Goal: Browse casually: Explore the website without a specific task or goal

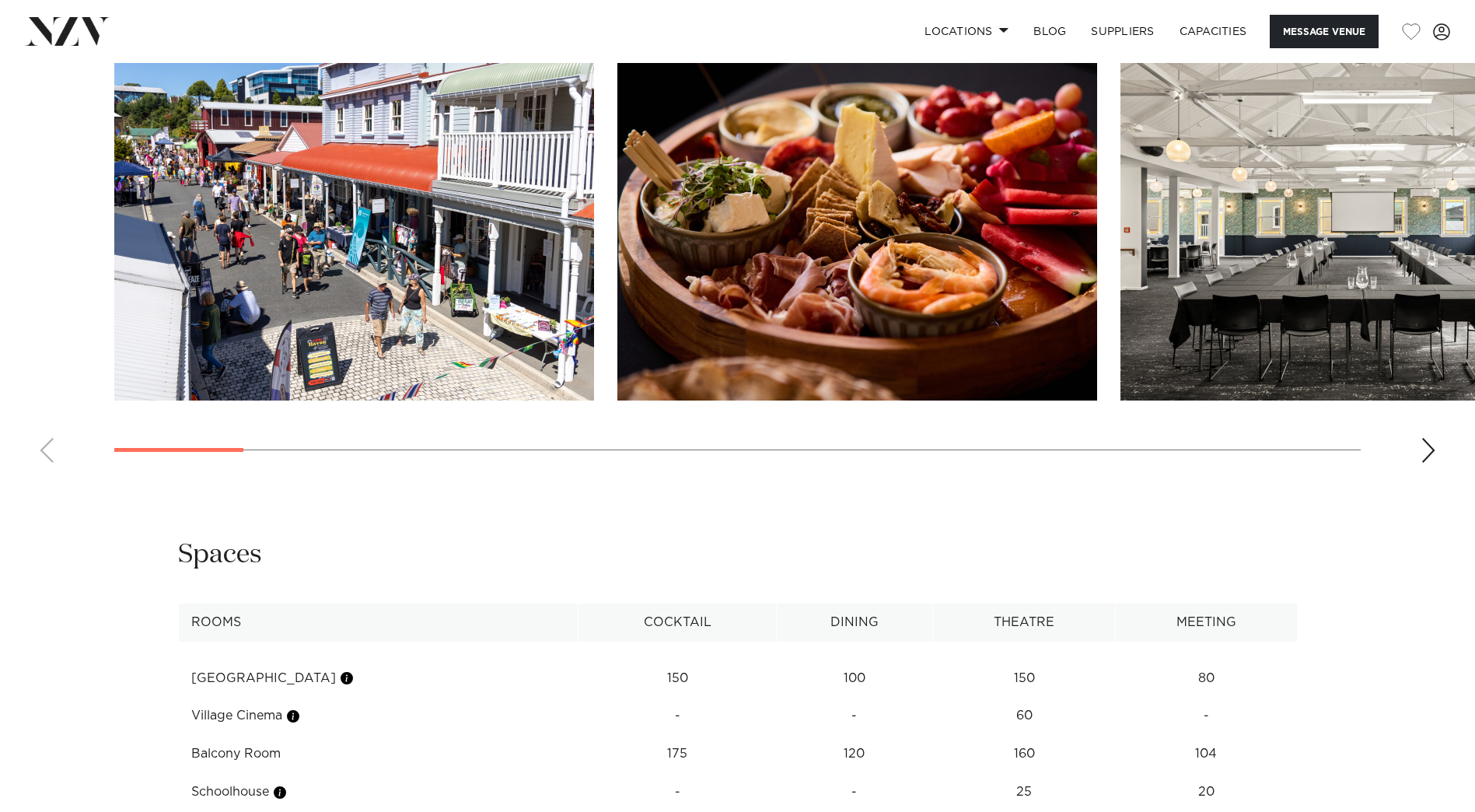
scroll to position [1478, 0]
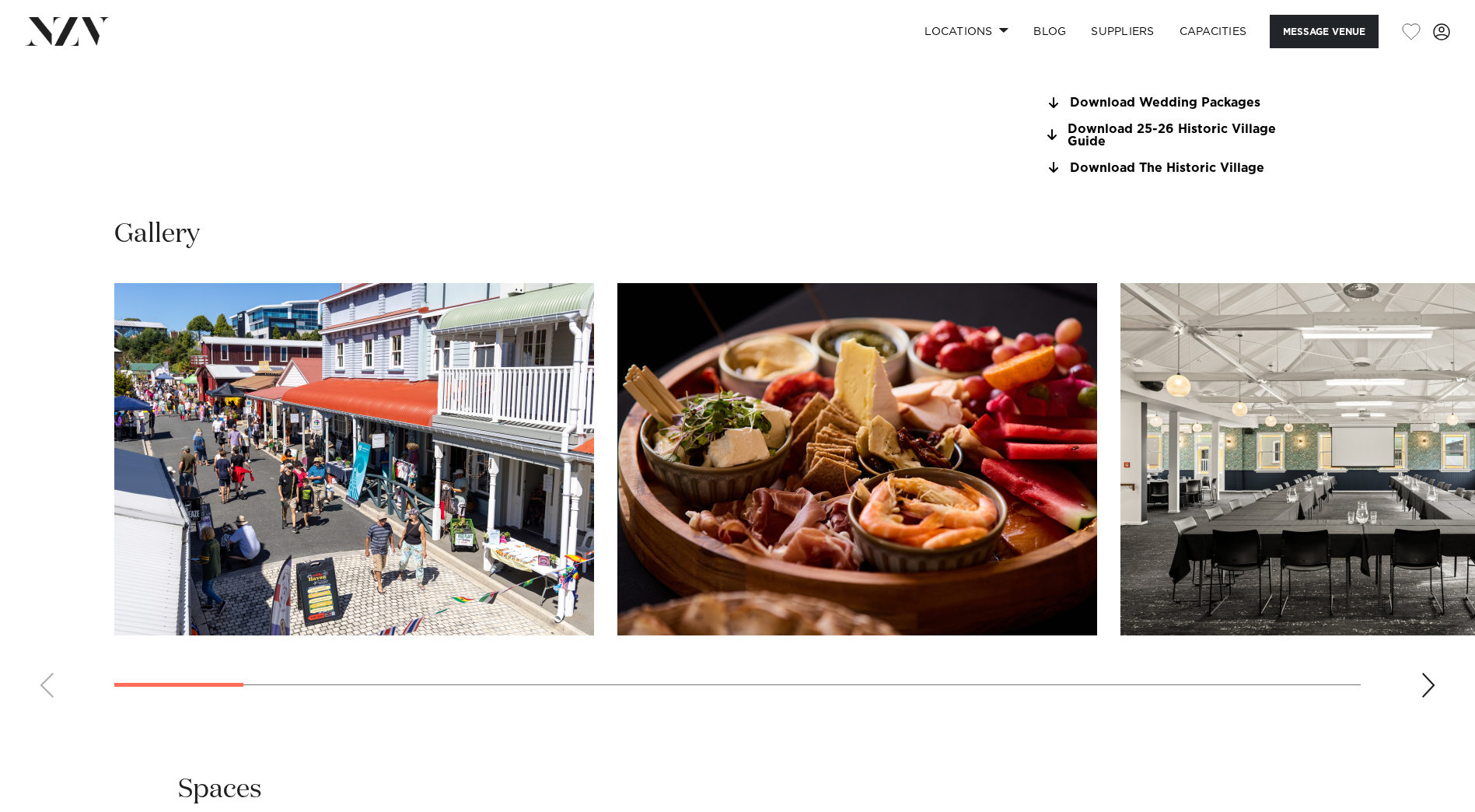
click at [1428, 683] on div "Next slide" at bounding box center [1428, 684] width 15 height 25
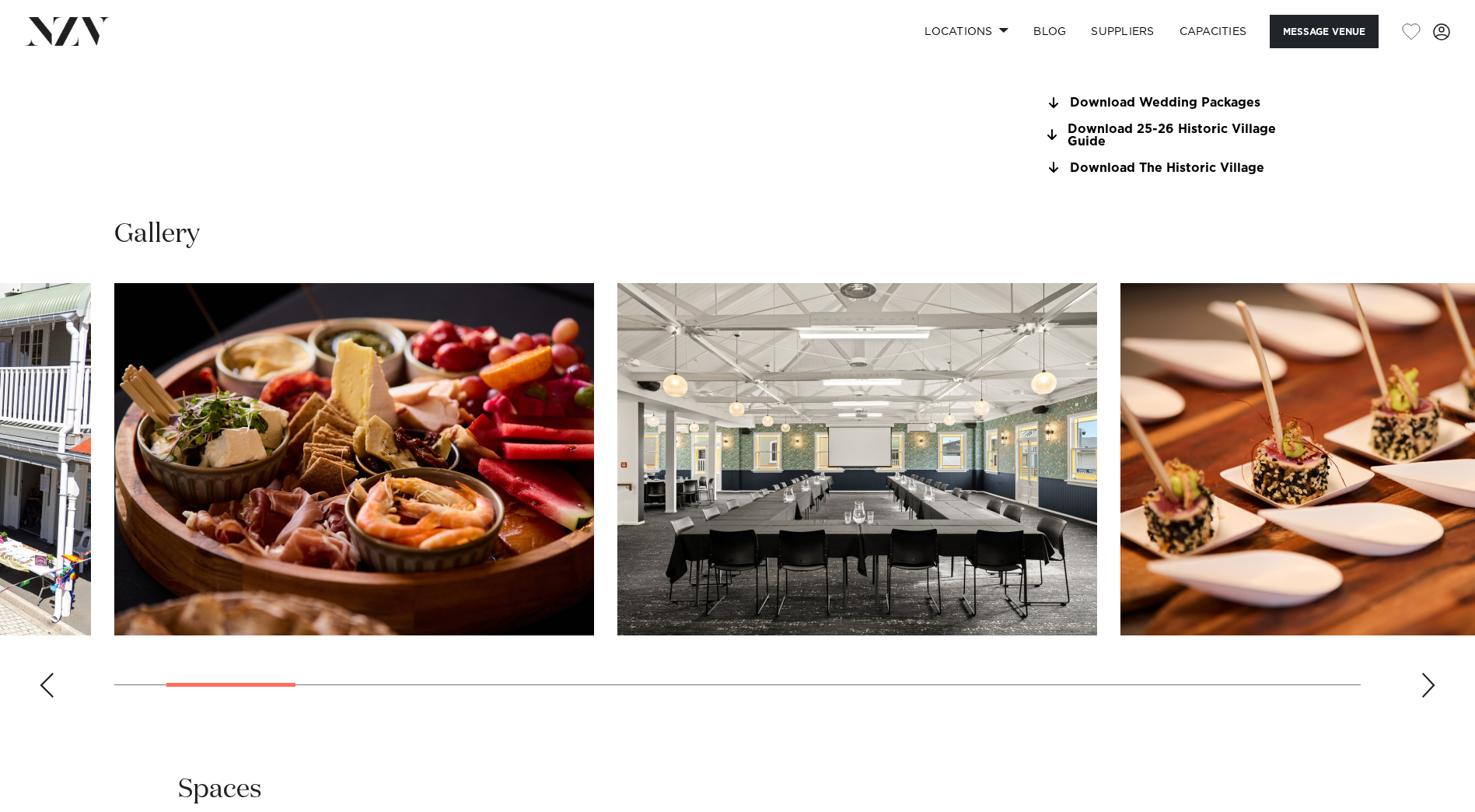
click at [1429, 683] on div "Next slide" at bounding box center [1428, 684] width 15 height 25
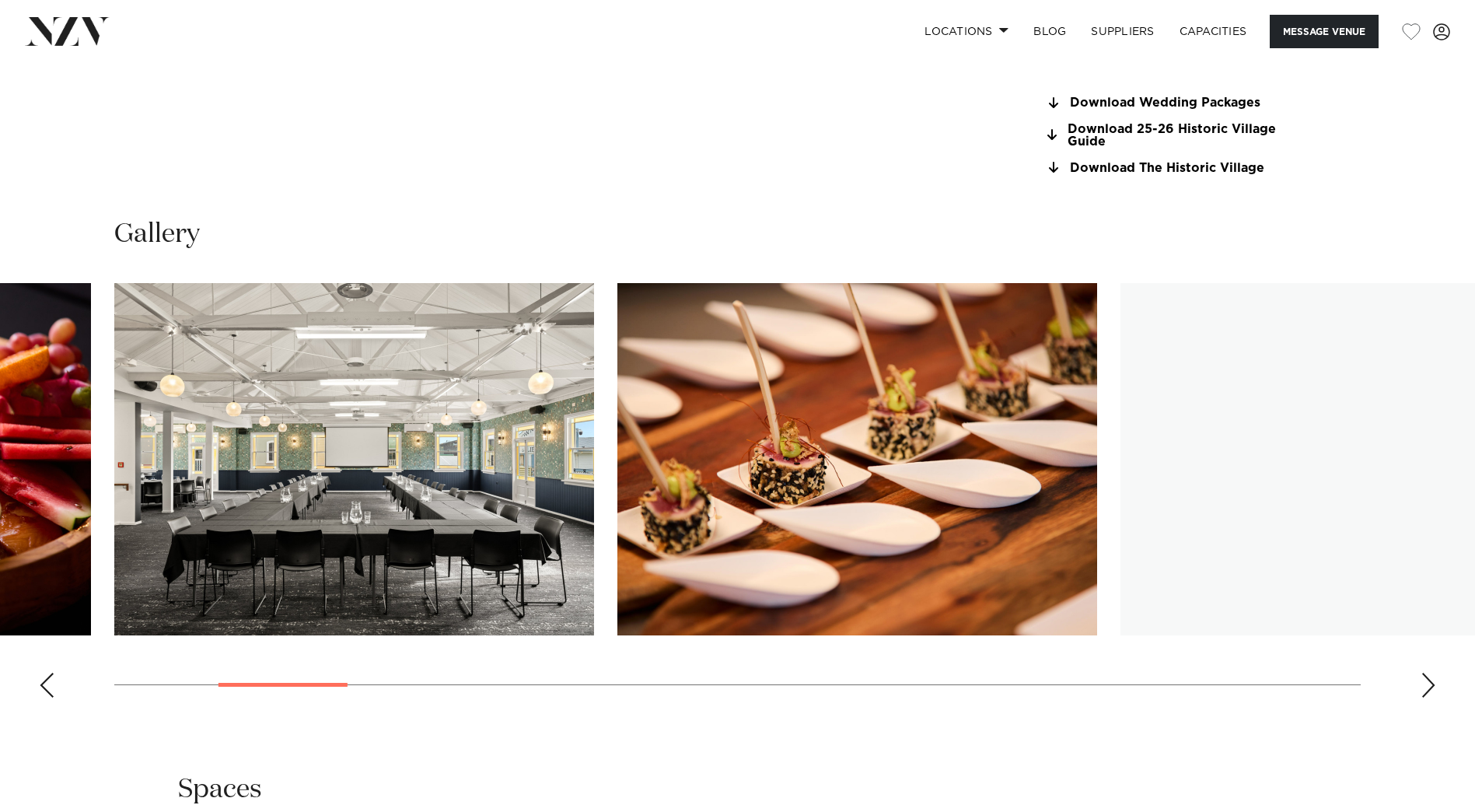
click at [1429, 683] on div "Next slide" at bounding box center [1428, 684] width 15 height 25
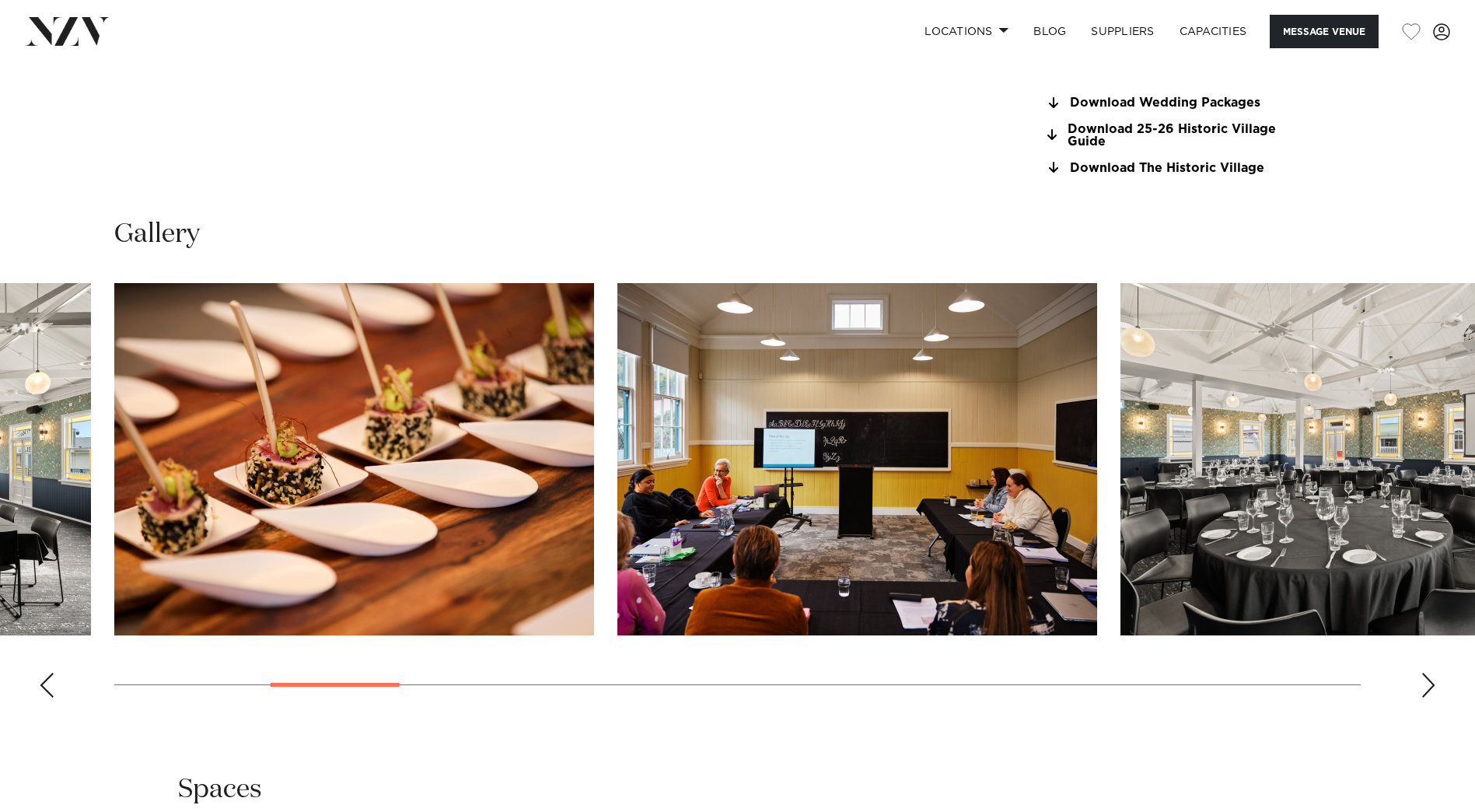
click at [1428, 685] on div "Next slide" at bounding box center [1428, 684] width 15 height 25
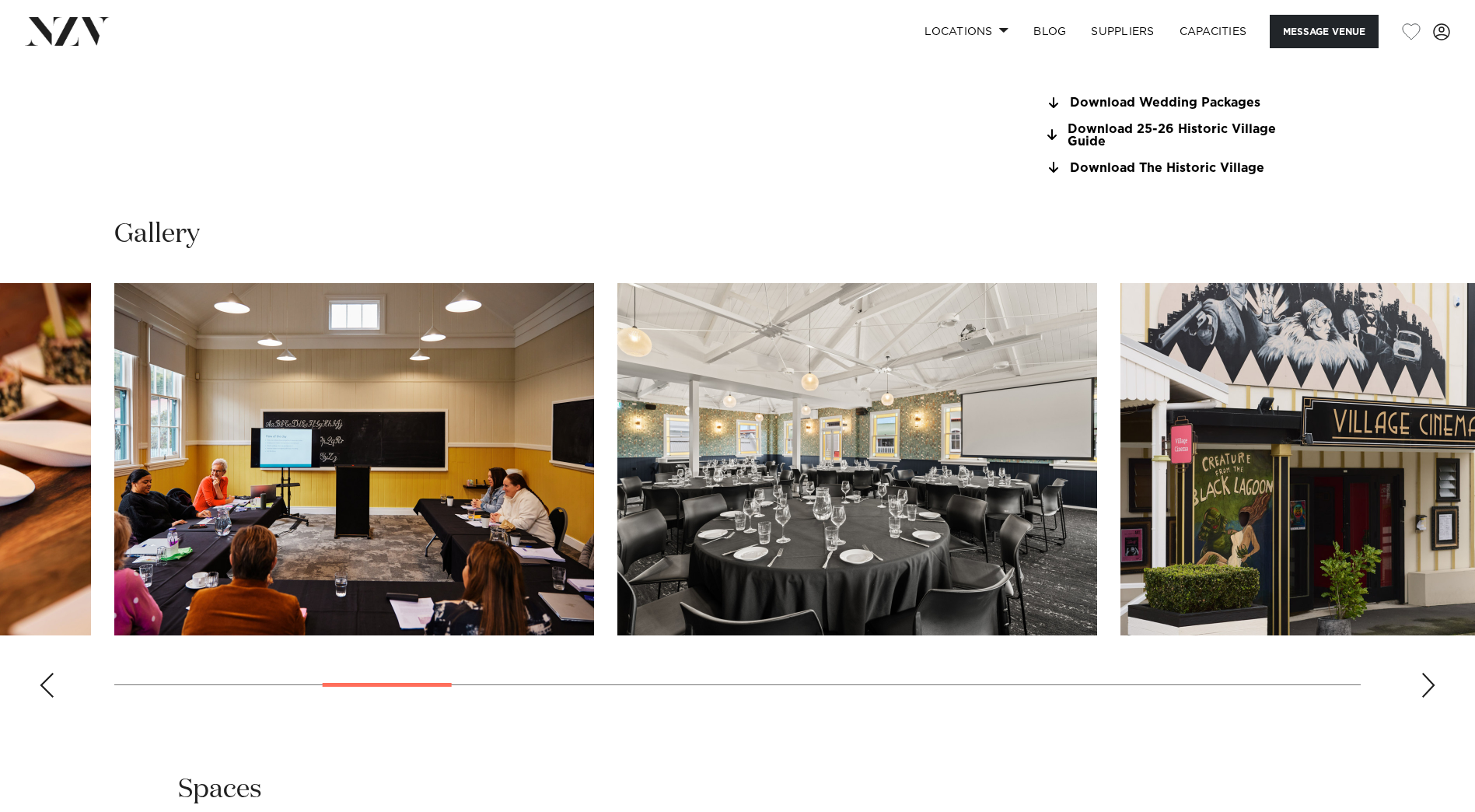
click at [1430, 686] on div "Next slide" at bounding box center [1428, 684] width 15 height 25
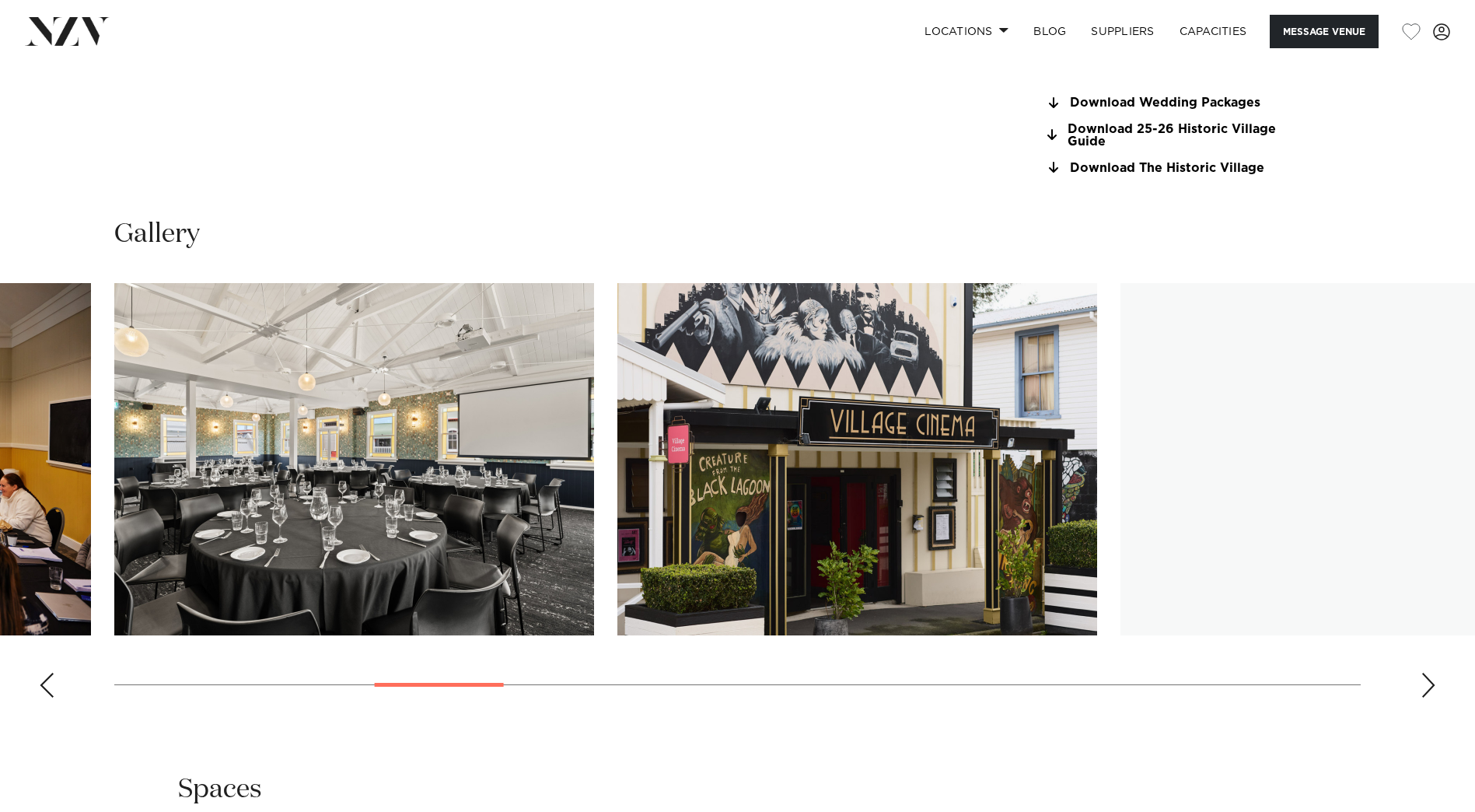
click at [1430, 686] on div "Next slide" at bounding box center [1428, 684] width 15 height 25
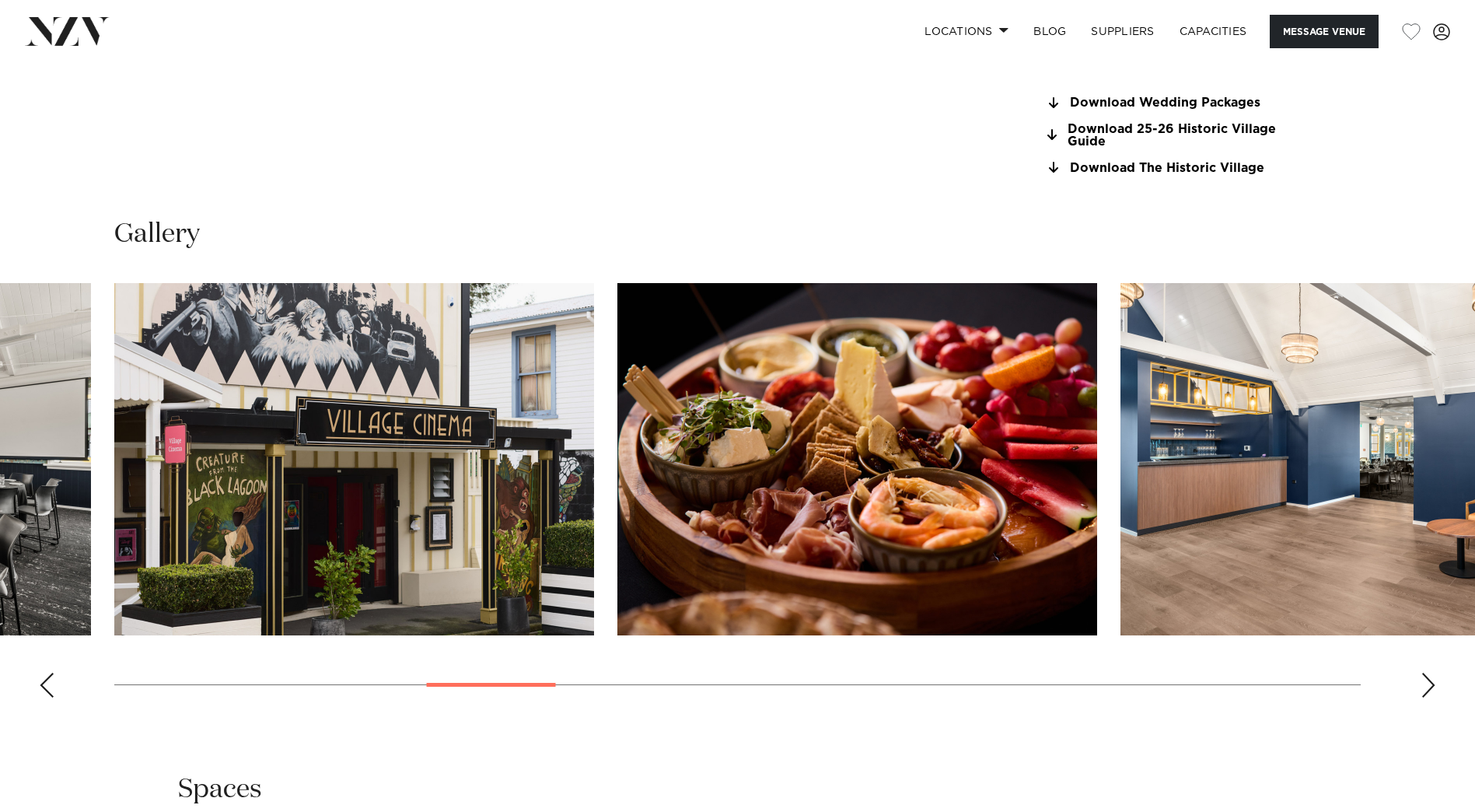
click at [1430, 686] on div "Next slide" at bounding box center [1428, 684] width 15 height 25
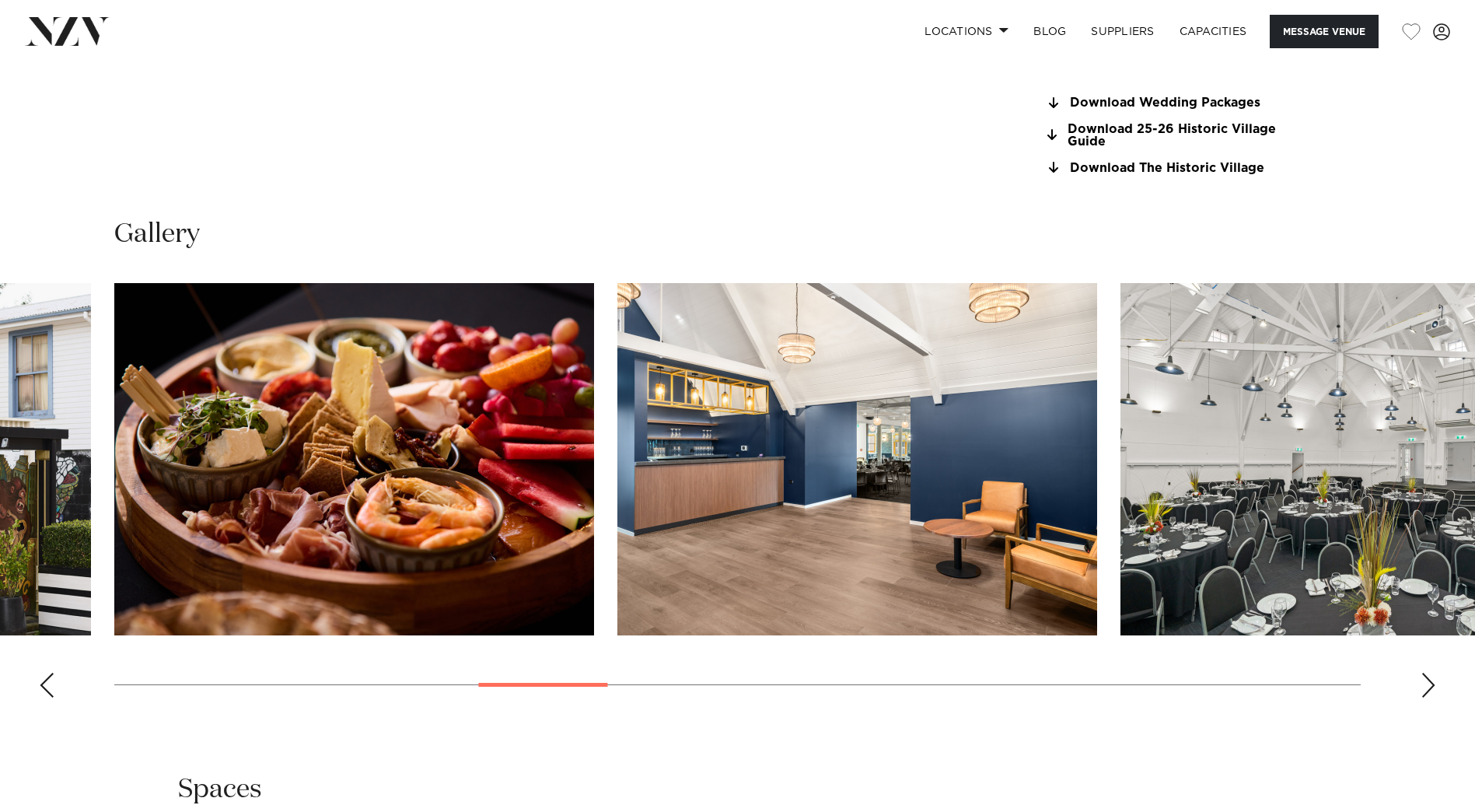
click at [1430, 687] on div "Next slide" at bounding box center [1428, 684] width 15 height 25
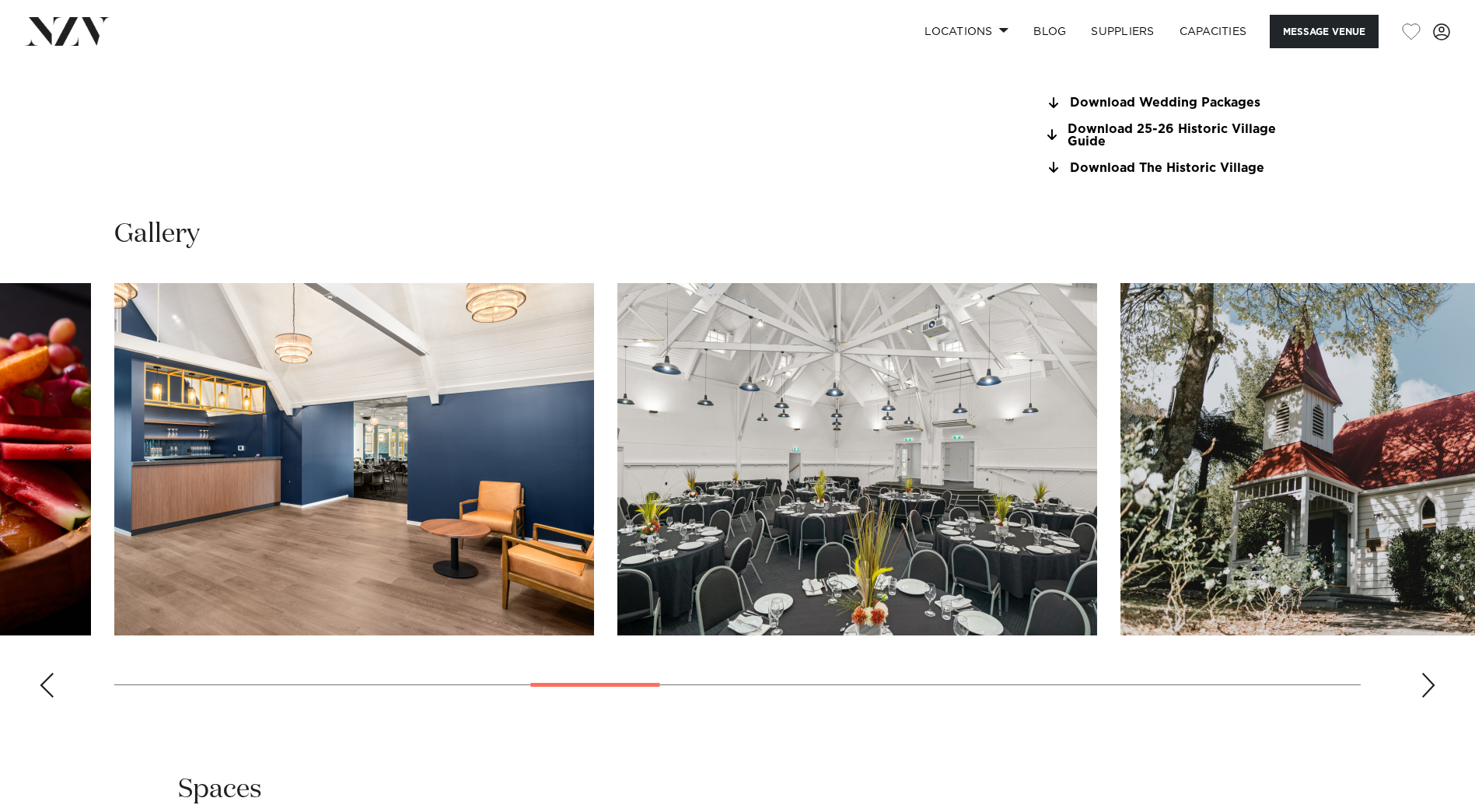
click at [1430, 687] on div "Next slide" at bounding box center [1428, 684] width 15 height 25
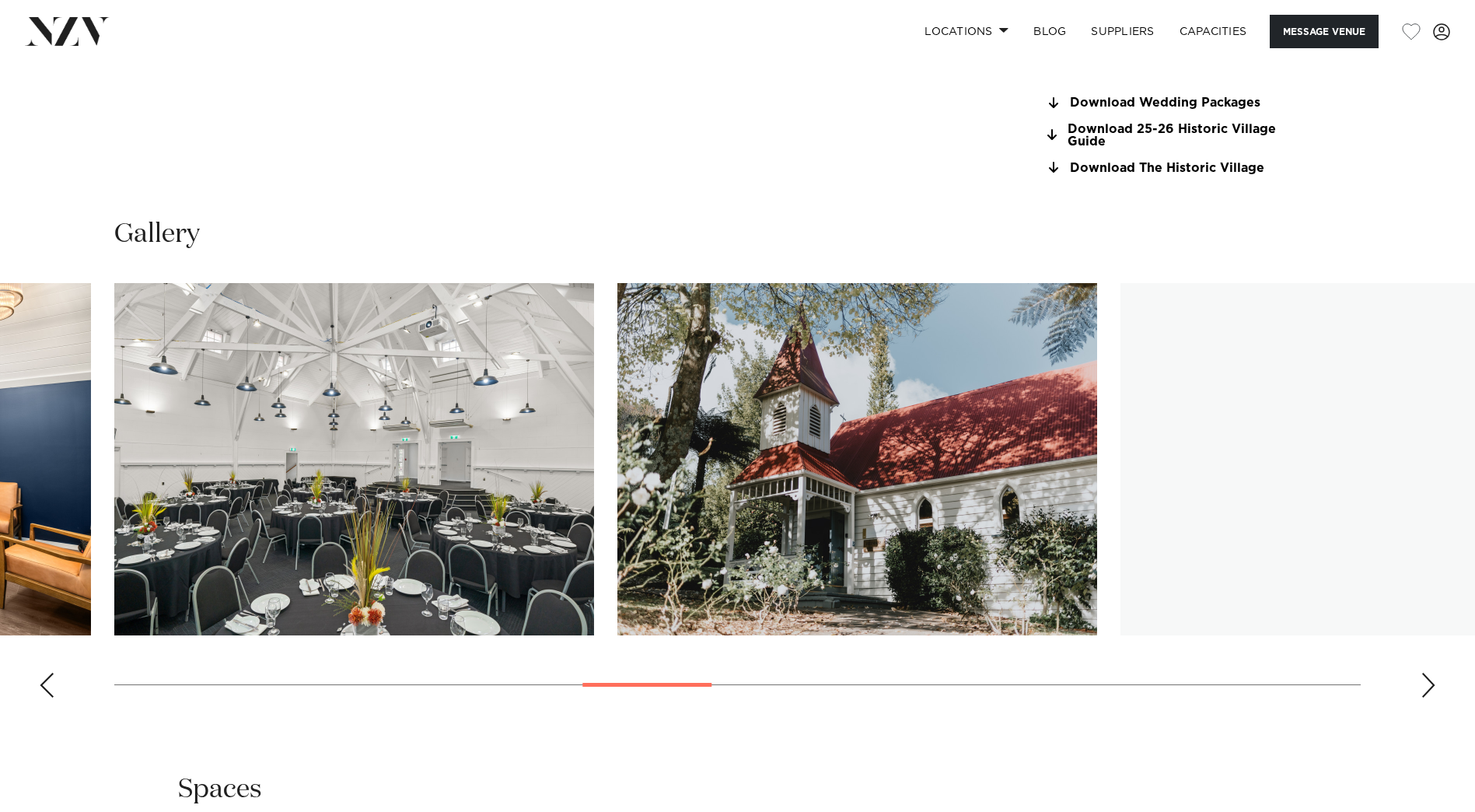
click at [1430, 687] on div "Next slide" at bounding box center [1428, 684] width 15 height 25
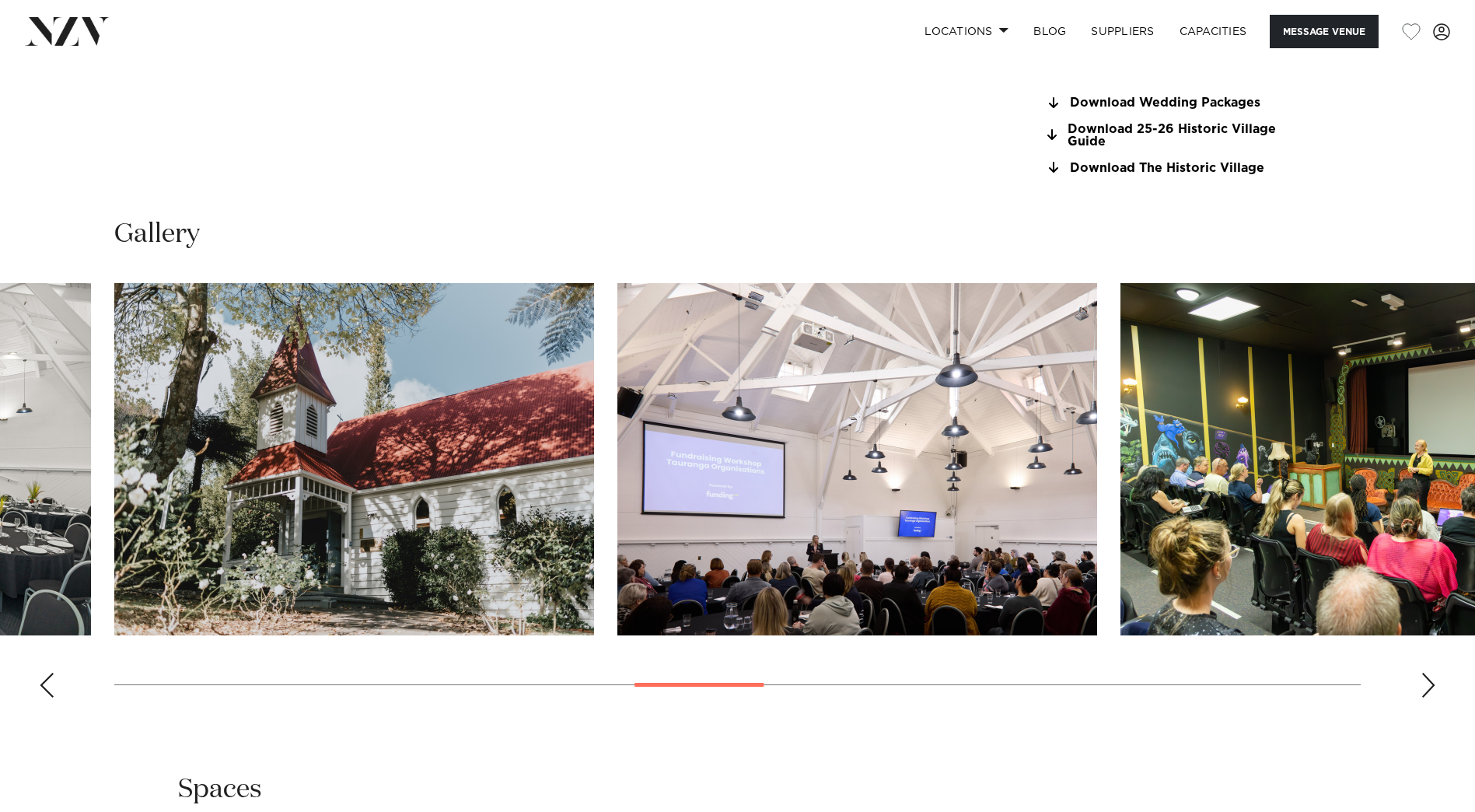
click at [1430, 687] on div "Next slide" at bounding box center [1428, 684] width 15 height 25
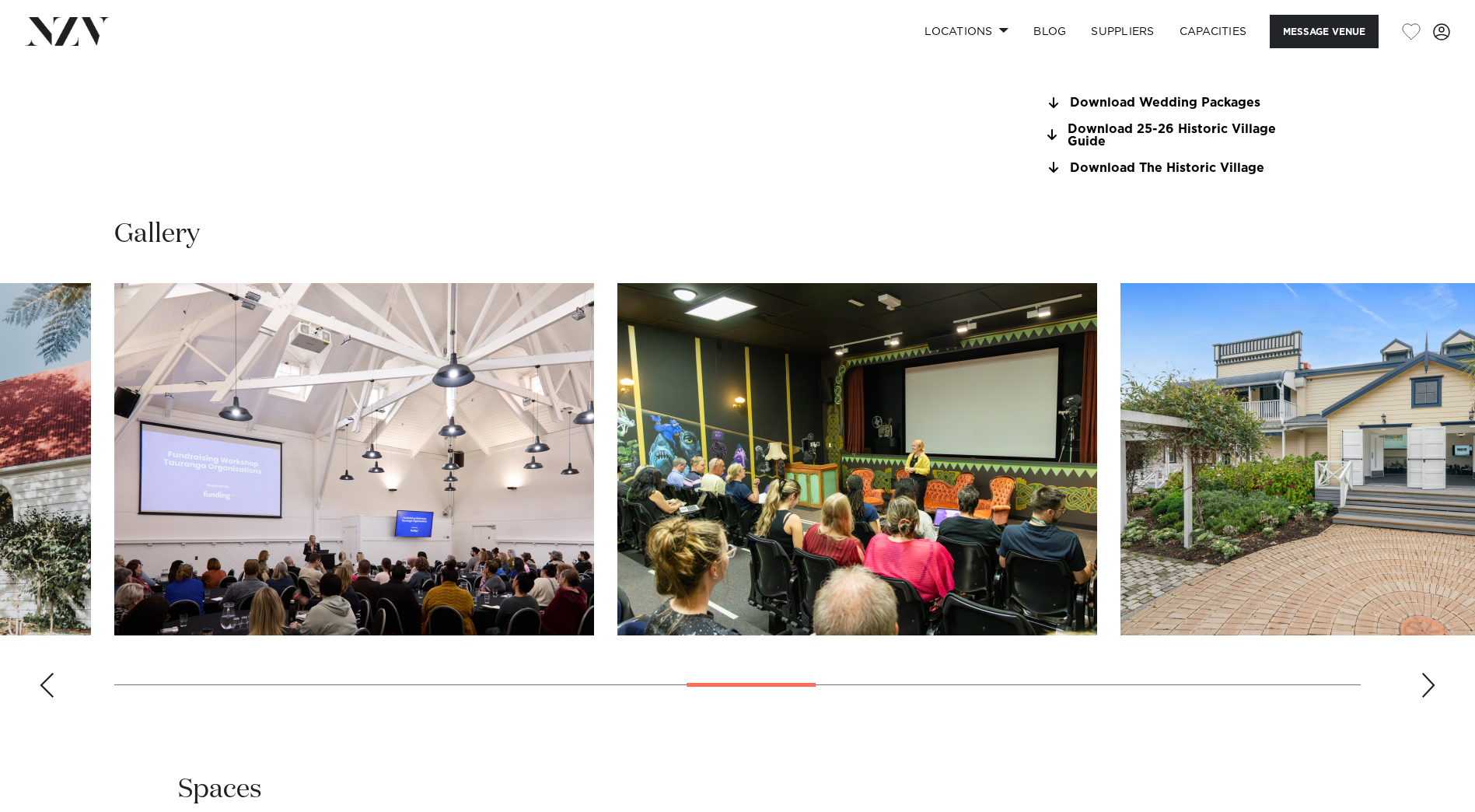
click at [1430, 687] on div "Next slide" at bounding box center [1428, 684] width 15 height 25
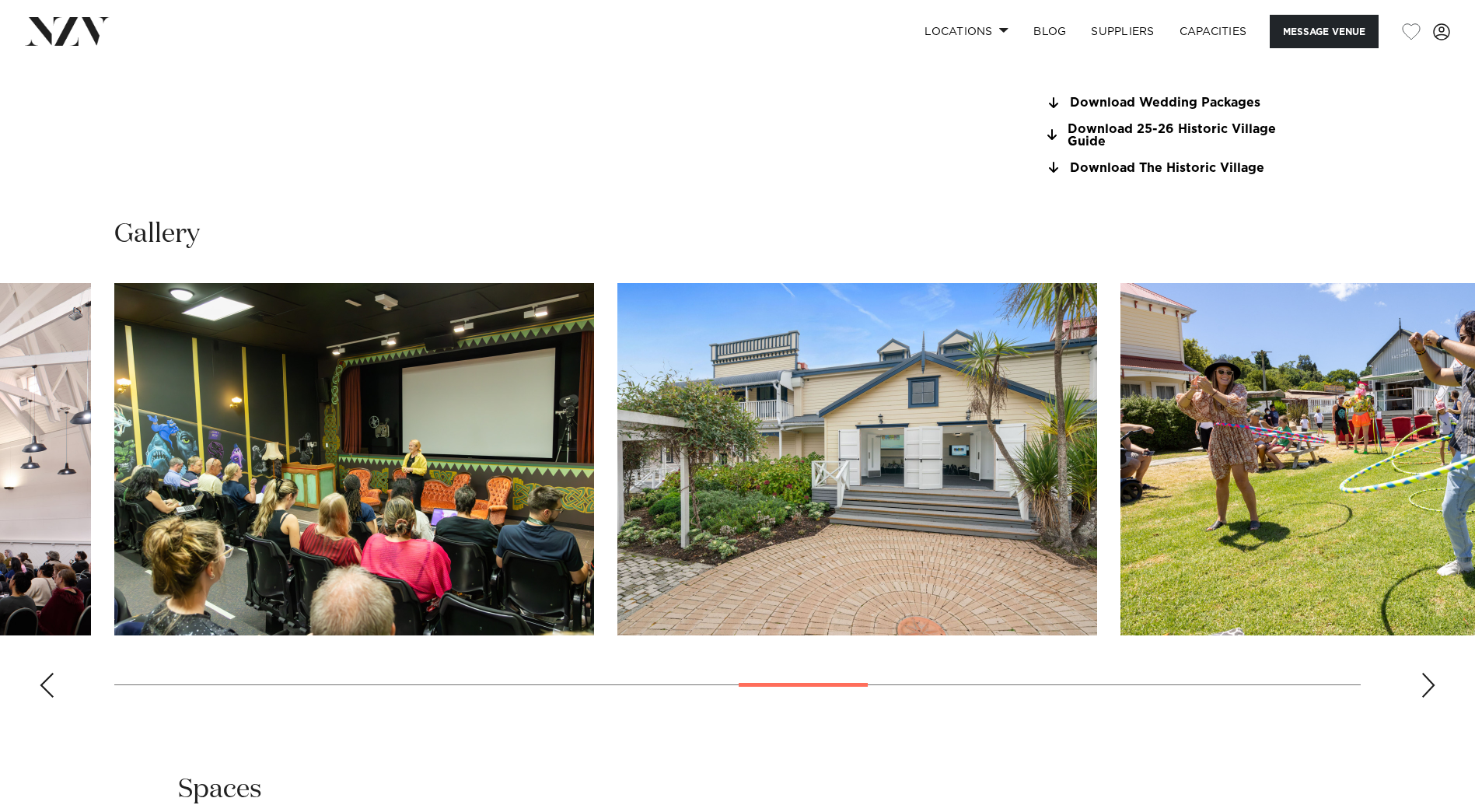
click at [1430, 687] on div "Next slide" at bounding box center [1428, 684] width 15 height 25
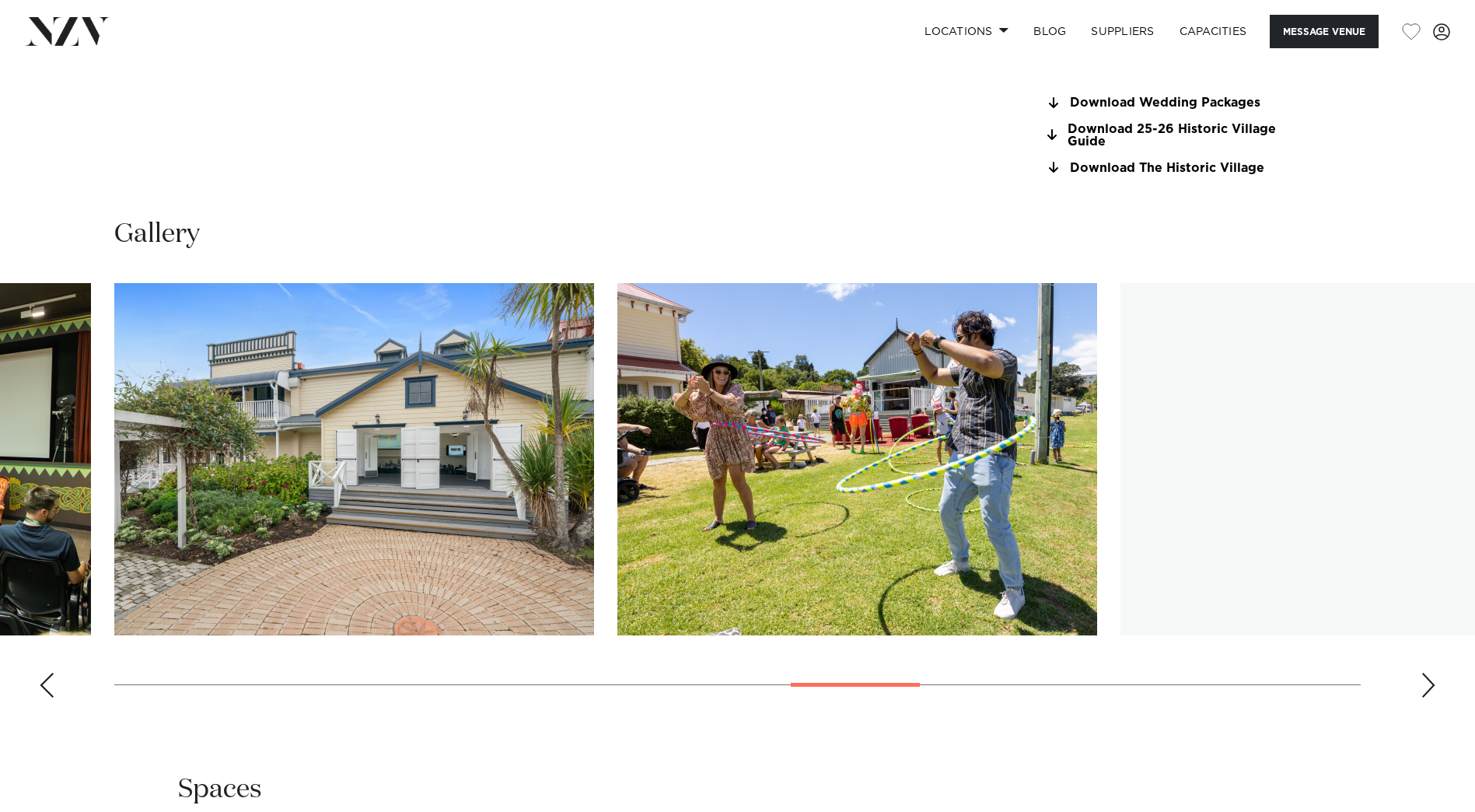
click at [1430, 687] on div "Next slide" at bounding box center [1428, 684] width 15 height 25
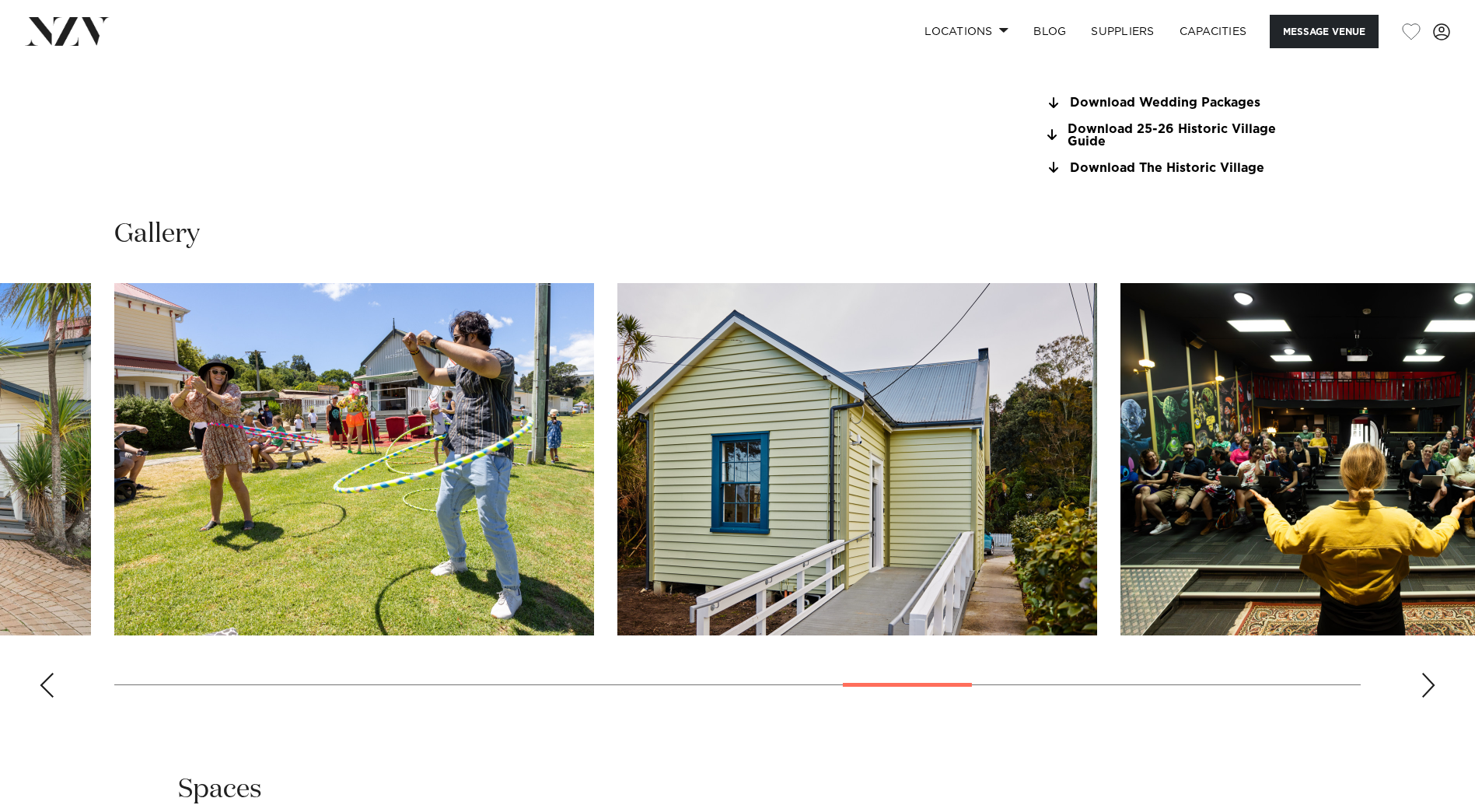
click at [1430, 687] on div "Next slide" at bounding box center [1428, 684] width 15 height 25
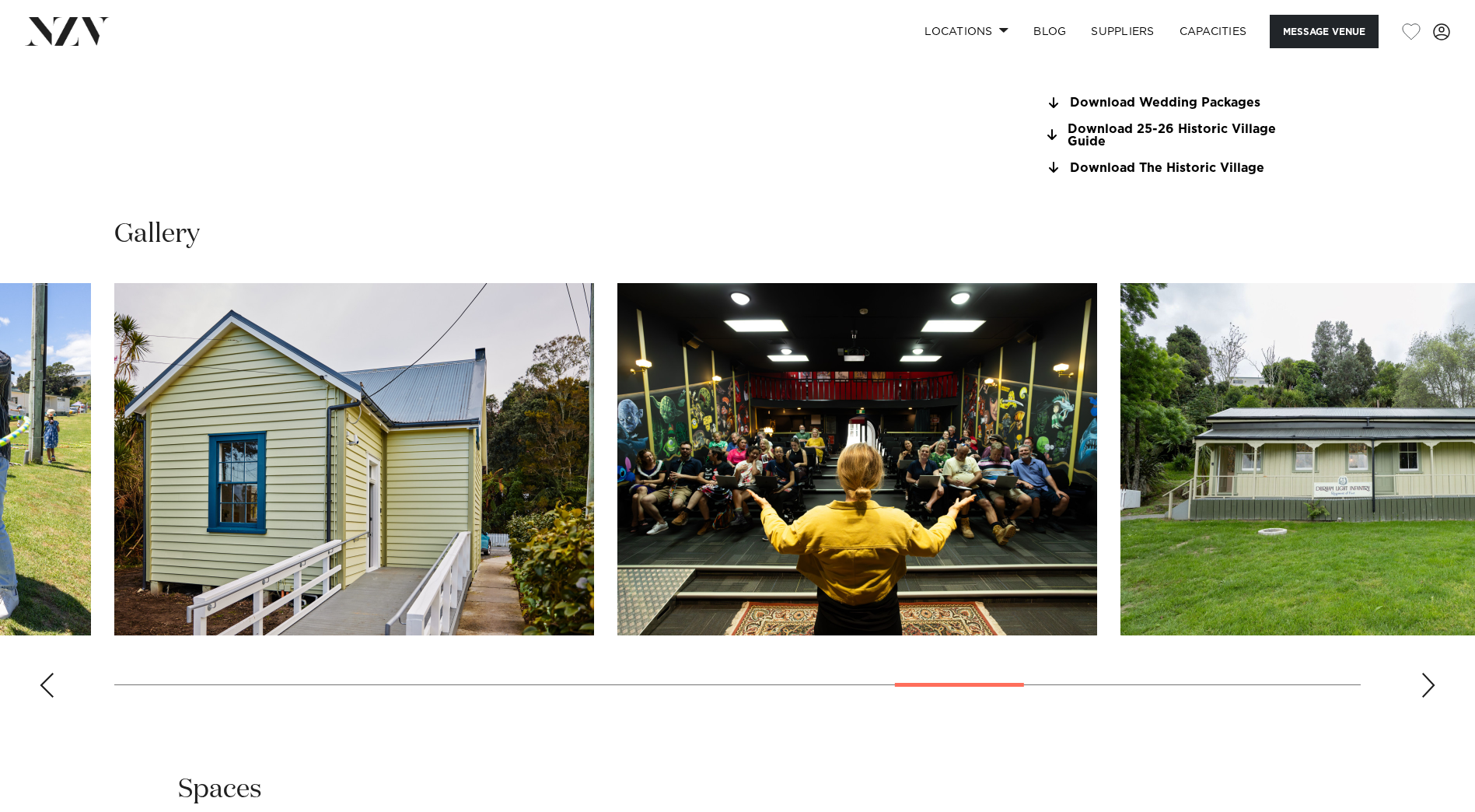
click at [1430, 687] on div "Next slide" at bounding box center [1428, 684] width 15 height 25
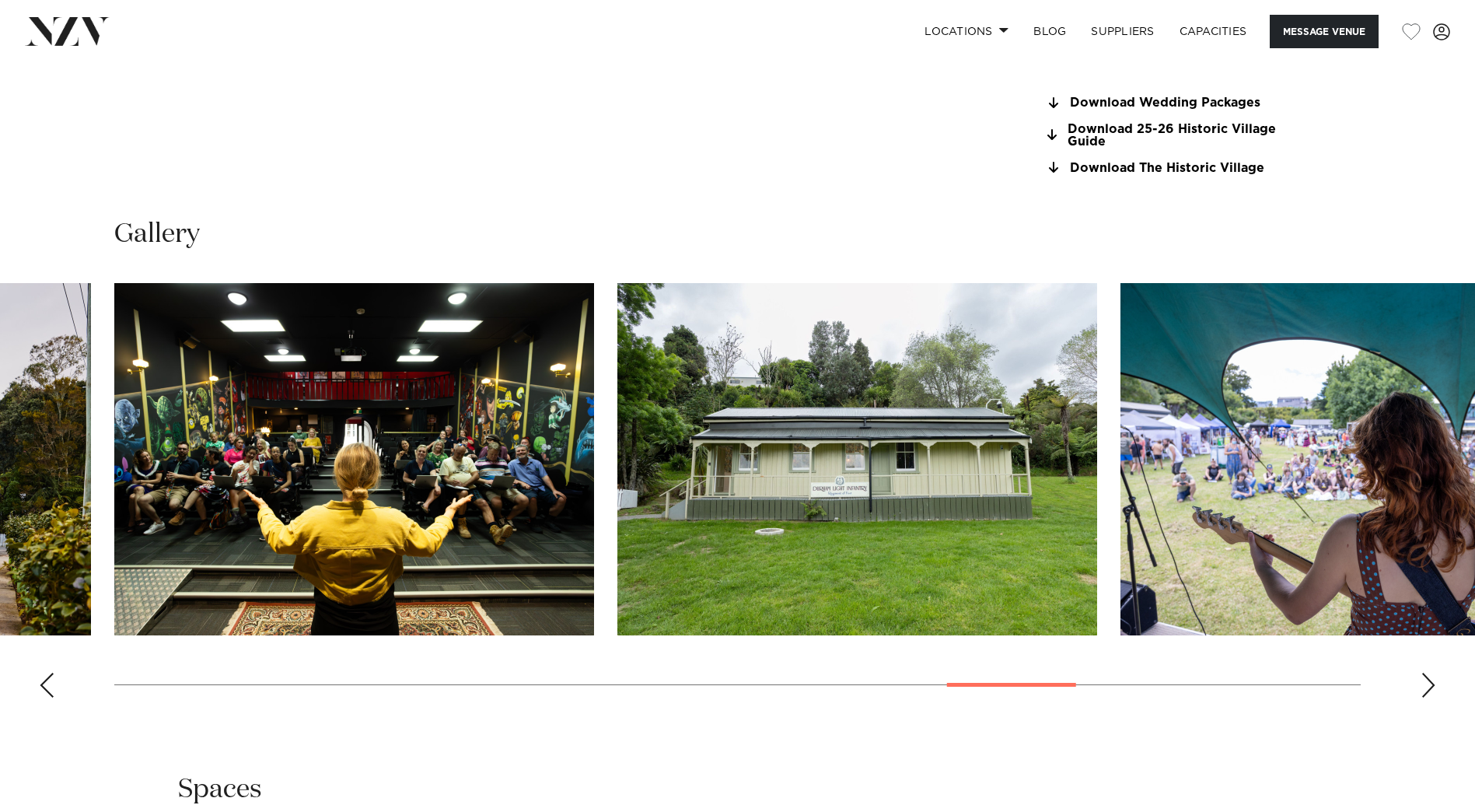
click at [1430, 687] on div "Next slide" at bounding box center [1428, 684] width 15 height 25
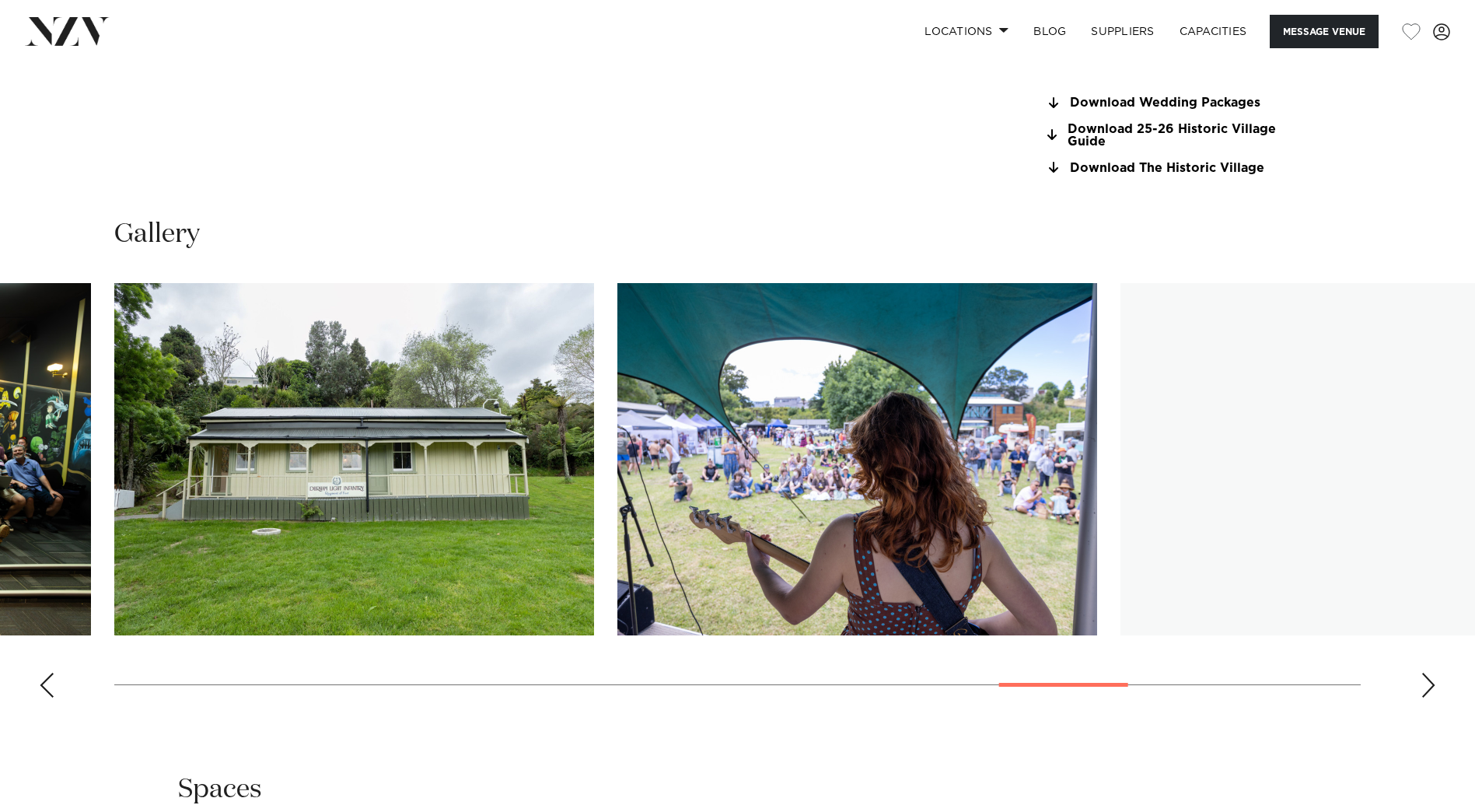
click at [1430, 687] on div "Next slide" at bounding box center [1428, 684] width 15 height 25
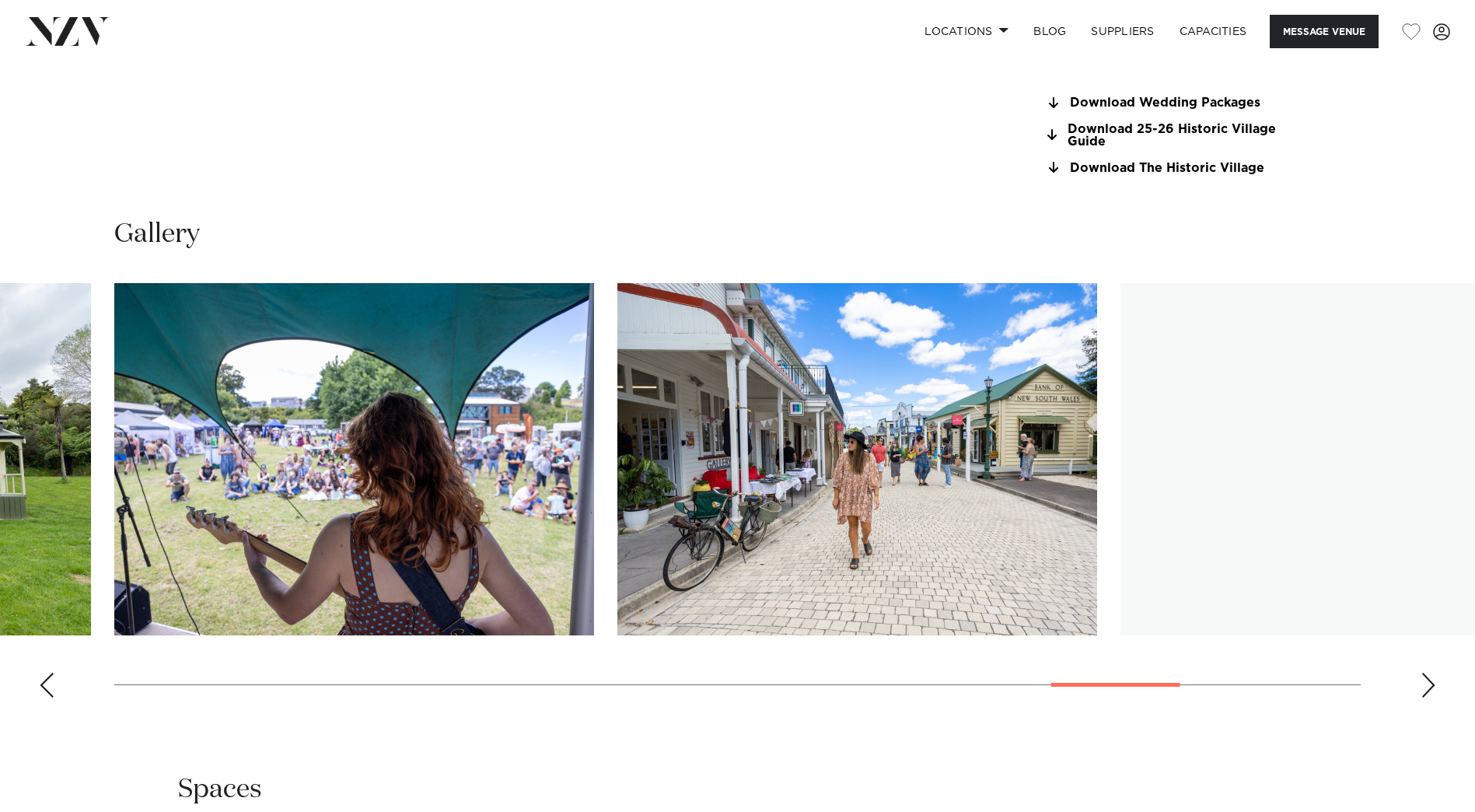
click at [1430, 687] on div "Next slide" at bounding box center [1428, 684] width 15 height 25
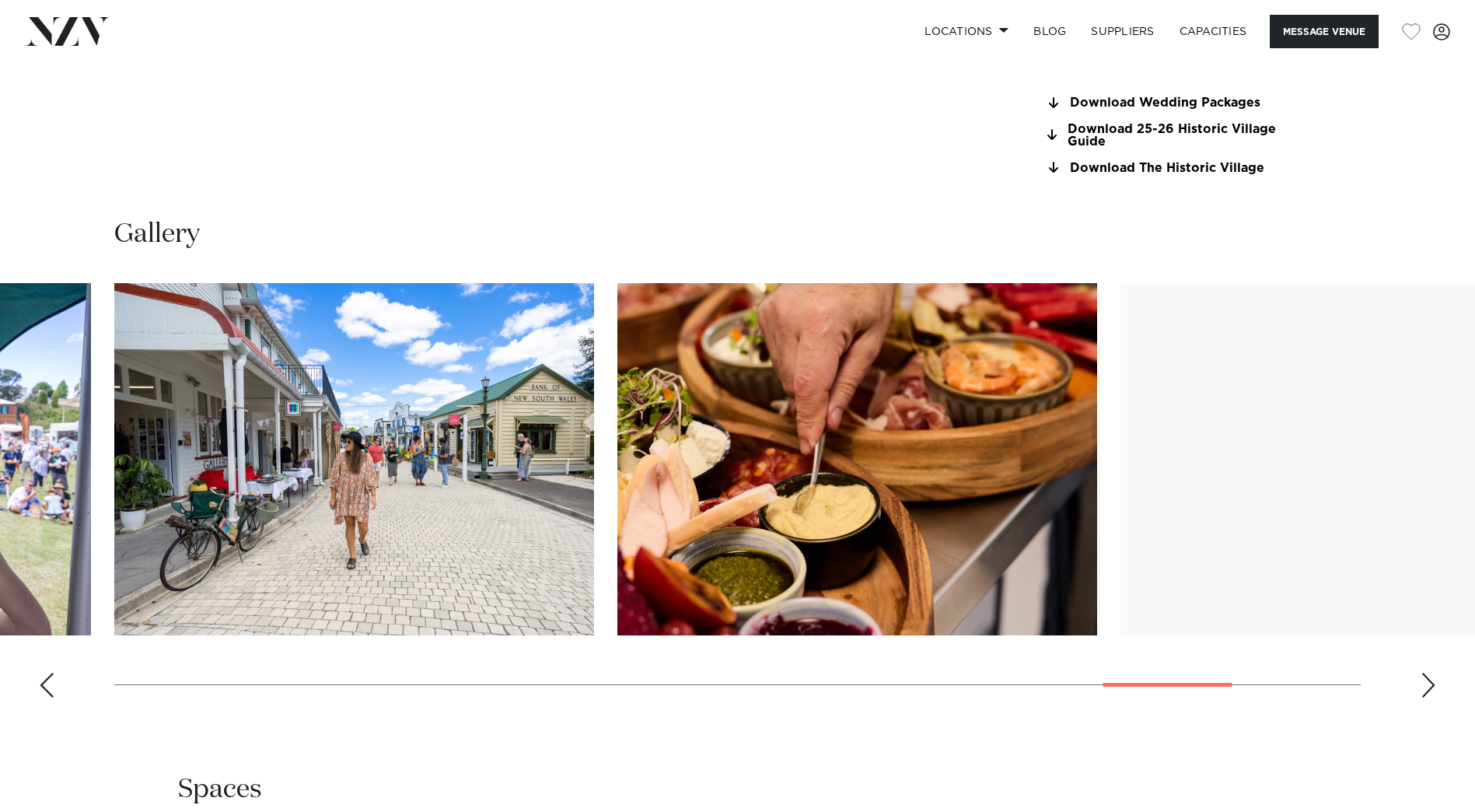
click at [1430, 687] on div "Next slide" at bounding box center [1428, 684] width 15 height 25
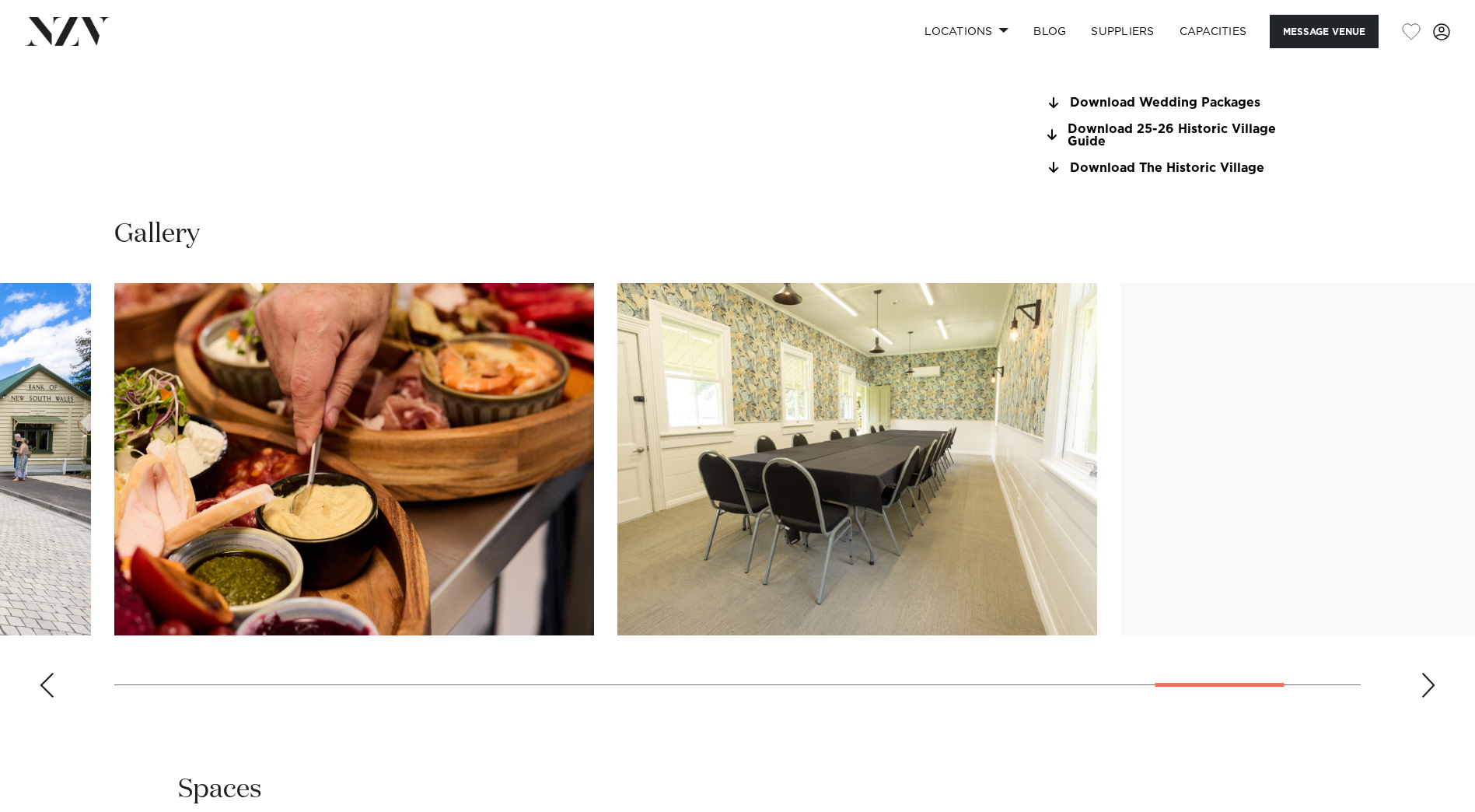
click at [1430, 687] on div "Next slide" at bounding box center [1428, 684] width 15 height 25
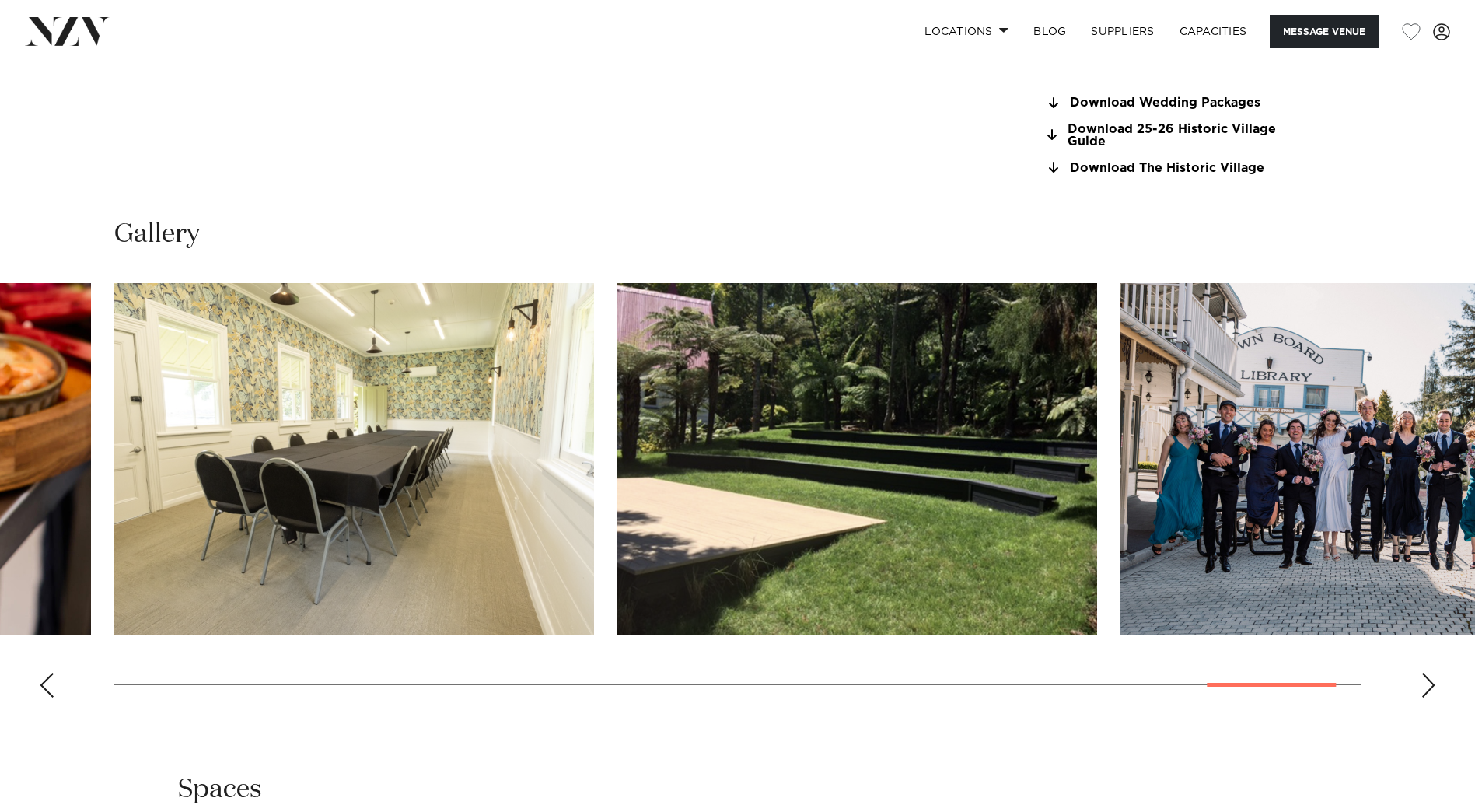
click at [1432, 688] on div "Next slide" at bounding box center [1428, 684] width 15 height 25
